Goal: Transaction & Acquisition: Purchase product/service

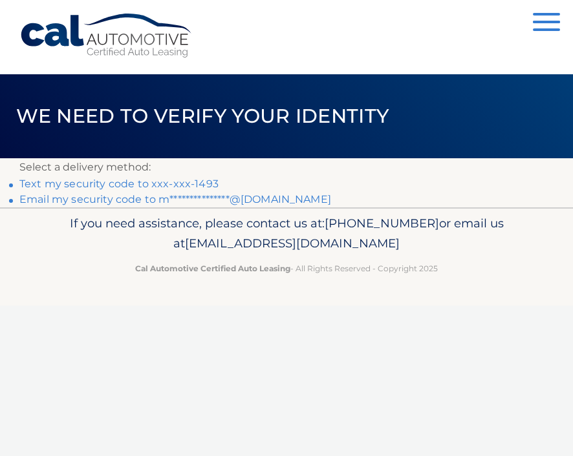
click at [61, 189] on link "Text my security code to xxx-xxx-1493" at bounding box center [118, 184] width 199 height 12
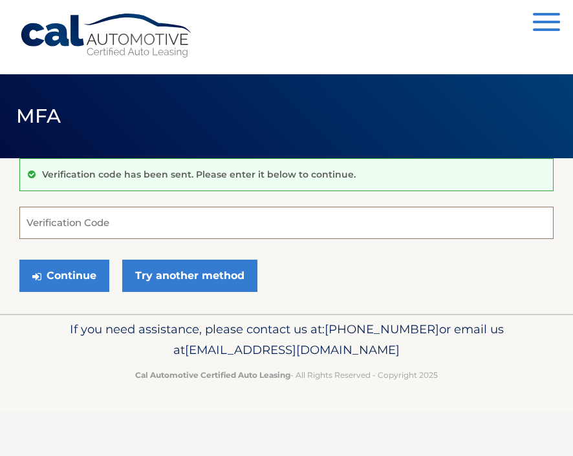
click at [107, 219] on input "Verification Code" at bounding box center [286, 223] width 534 height 32
click at [112, 224] on input "Verification Code" at bounding box center [286, 223] width 534 height 32
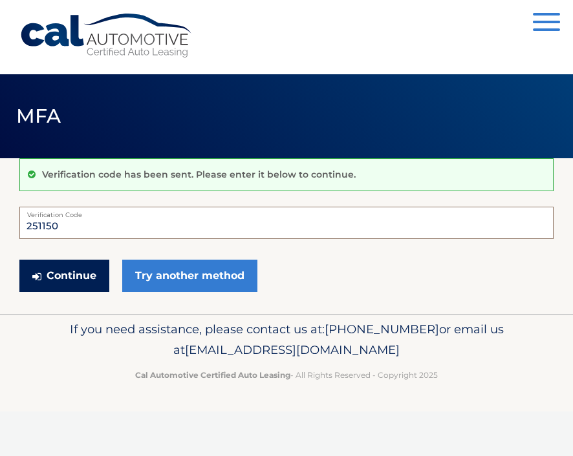
type input "251150"
click at [70, 269] on button "Continue" at bounding box center [64, 276] width 90 height 32
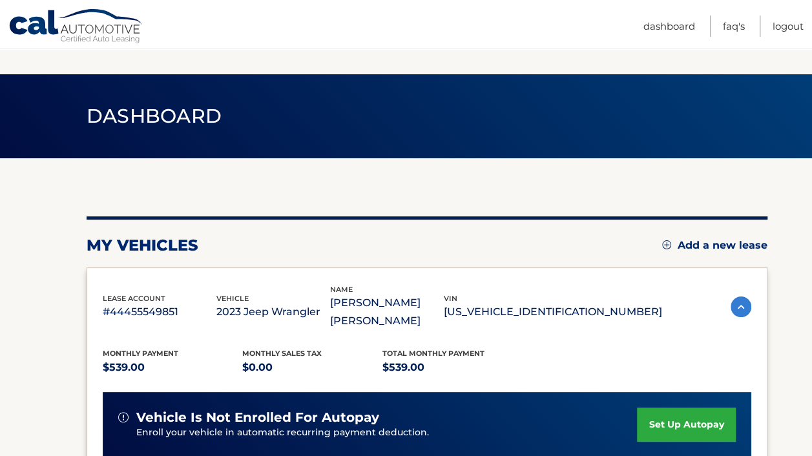
scroll to position [326, 0]
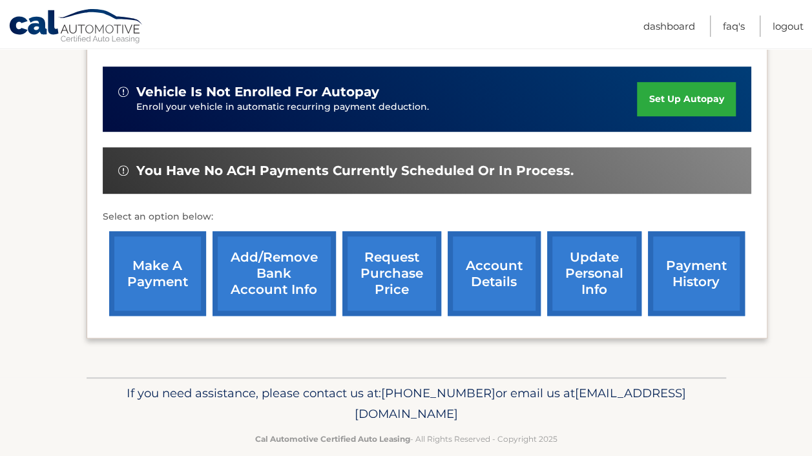
click at [181, 263] on link "make a payment" at bounding box center [157, 273] width 97 height 85
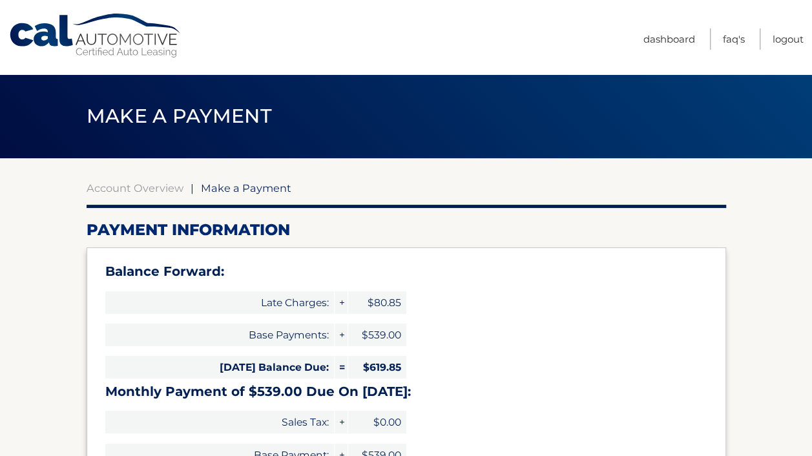
select select "YjcxY2JmZTgtNjY1OS00YTU0LWFmNWUtNmE0YzA0NWM2ZjRk"
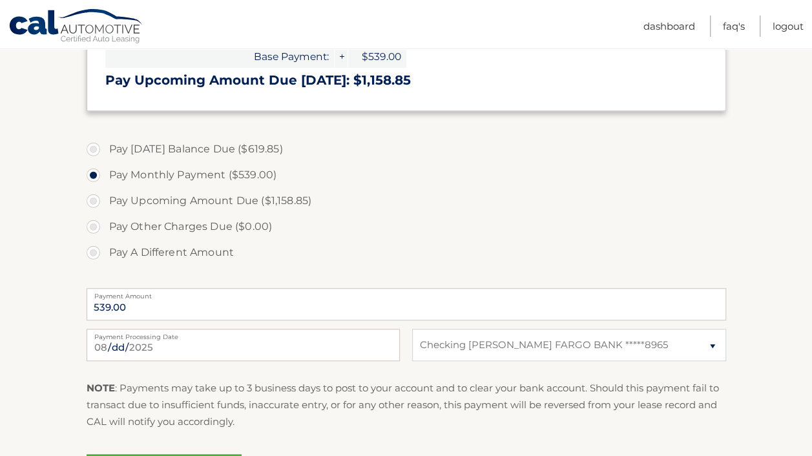
click at [97, 147] on label "Pay [DATE] Balance Due ($619.85)" at bounding box center [407, 149] width 640 height 26
click at [97, 147] on input "Pay [DATE] Balance Due ($619.85)" at bounding box center [98, 146] width 13 height 21
radio input "true"
type input "619.85"
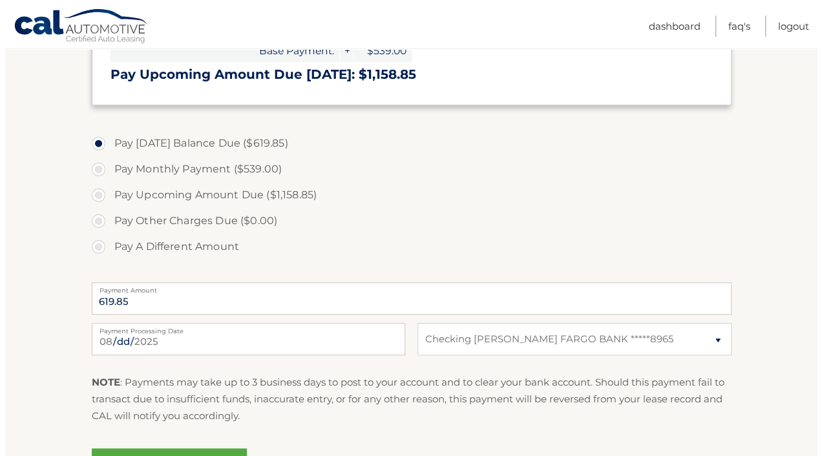
scroll to position [554, 0]
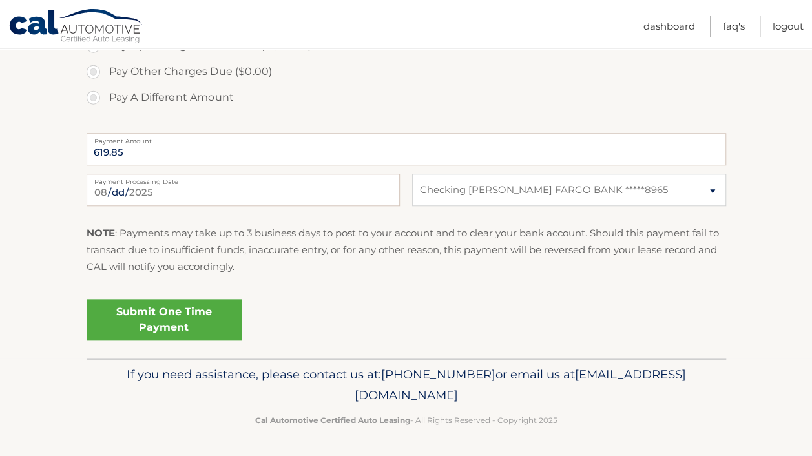
click at [169, 317] on link "Submit One Time Payment" at bounding box center [164, 319] width 155 height 41
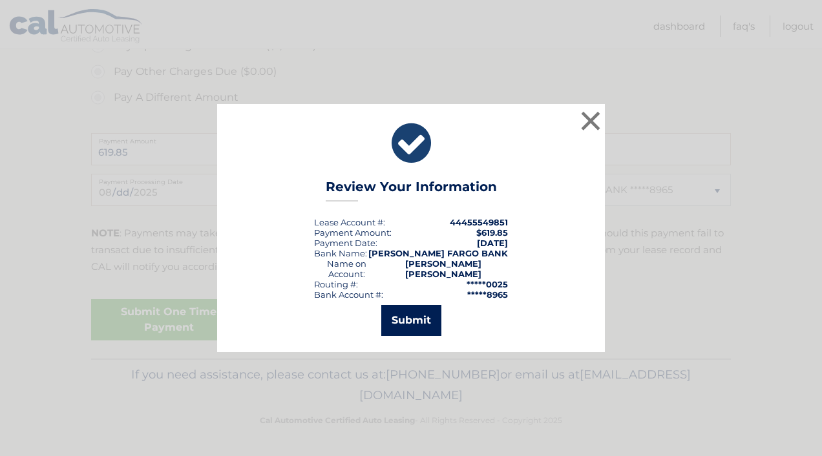
click at [413, 324] on button "Submit" at bounding box center [411, 320] width 60 height 31
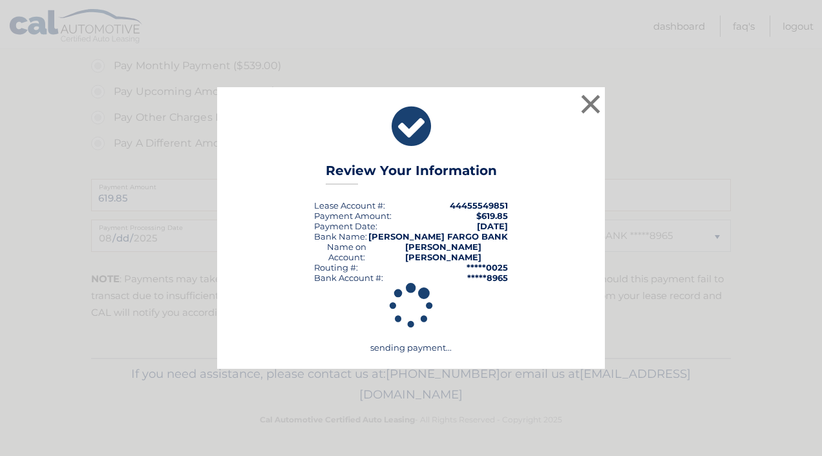
scroll to position [507, 0]
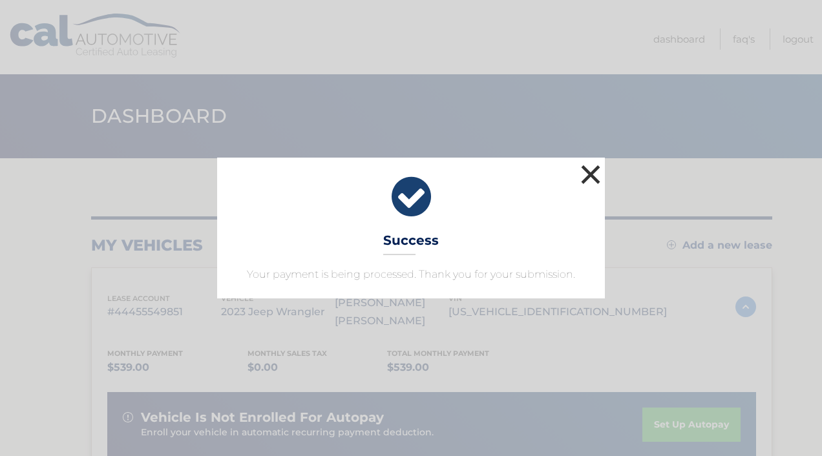
click at [588, 176] on button "×" at bounding box center [591, 175] width 26 height 26
